Goal: Navigation & Orientation: Find specific page/section

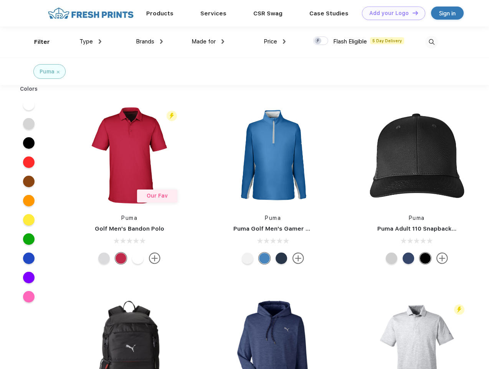
click at [391, 13] on link "Add your Logo Design Tool" at bounding box center [393, 13] width 63 height 13
click at [0, 0] on div "Design Tool" at bounding box center [0, 0] width 0 height 0
click at [412, 13] on link "Add your Logo Design Tool" at bounding box center [393, 13] width 63 height 13
click at [37, 42] on div "Filter" at bounding box center [42, 42] width 16 height 9
click at [91, 41] on span "Type" at bounding box center [85, 41] width 13 height 7
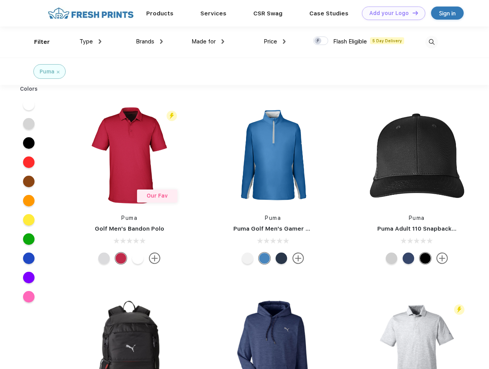
click at [149, 41] on span "Brands" at bounding box center [145, 41] width 18 height 7
click at [208, 41] on span "Made for" at bounding box center [204, 41] width 24 height 7
click at [275, 41] on span "Price" at bounding box center [270, 41] width 13 height 7
click at [321, 41] on div at bounding box center [320, 40] width 15 height 8
click at [318, 41] on input "checkbox" at bounding box center [315, 38] width 5 height 5
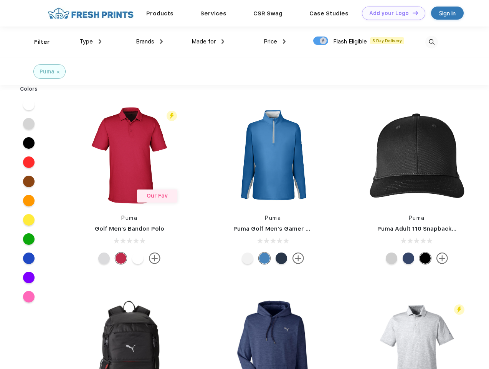
click at [432, 42] on img at bounding box center [431, 42] width 13 height 13
